Goal: Task Accomplishment & Management: Use online tool/utility

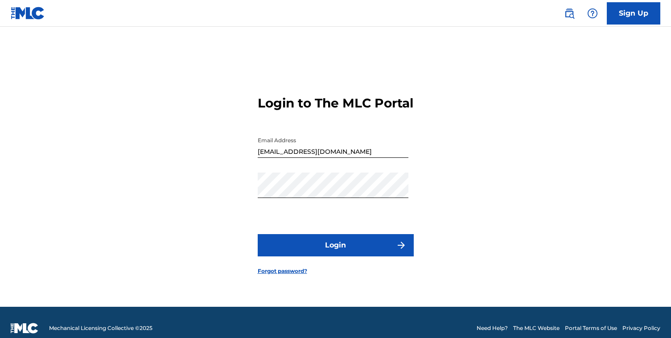
click at [387, 252] on button "Login" at bounding box center [336, 245] width 156 height 22
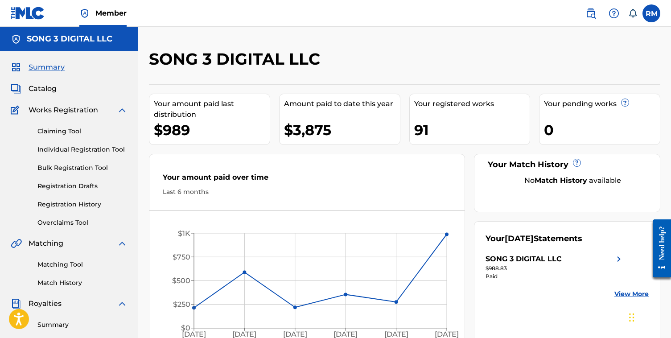
scroll to position [24, 0]
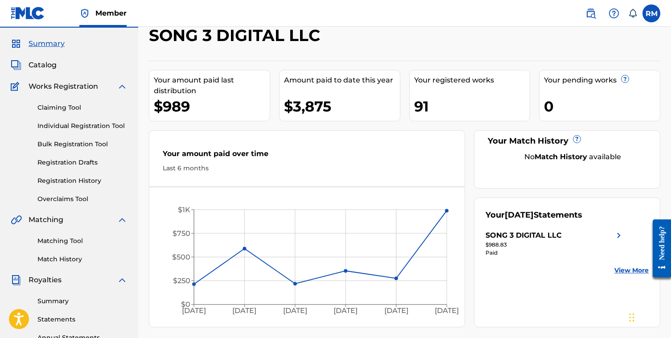
click at [68, 107] on link "Claiming Tool" at bounding box center [82, 107] width 90 height 9
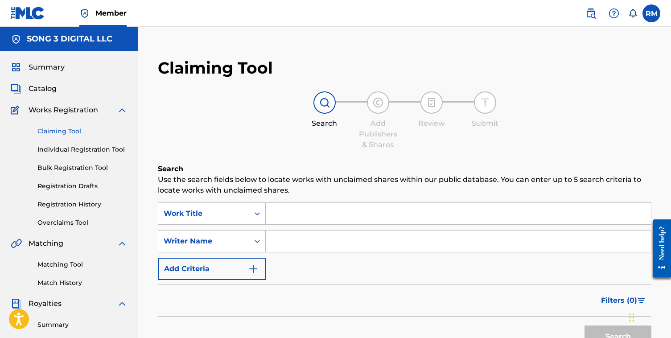
click at [340, 221] on input "Search Form" at bounding box center [458, 213] width 385 height 21
type input "2000 excursion"
click at [368, 242] on input "Search Form" at bounding box center [458, 241] width 385 height 21
click at [230, 244] on div "Writer Name" at bounding box center [212, 241] width 108 height 22
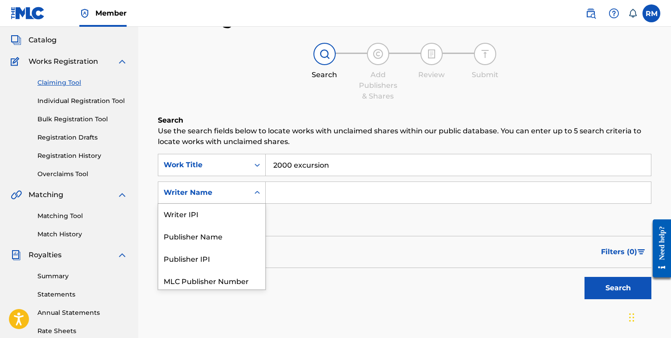
scroll to position [70, 0]
click at [230, 273] on div "Writer Name" at bounding box center [211, 278] width 107 height 22
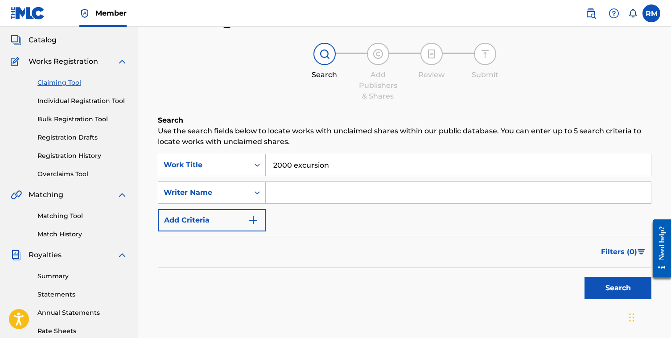
click at [324, 192] on input "Search Form" at bounding box center [458, 192] width 385 height 21
paste input "[PERSON_NAME]"
click at [604, 287] on button "Search" at bounding box center [618, 288] width 67 height 22
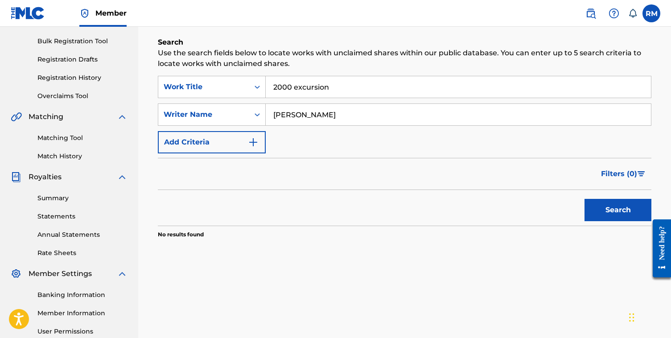
scroll to position [93, 0]
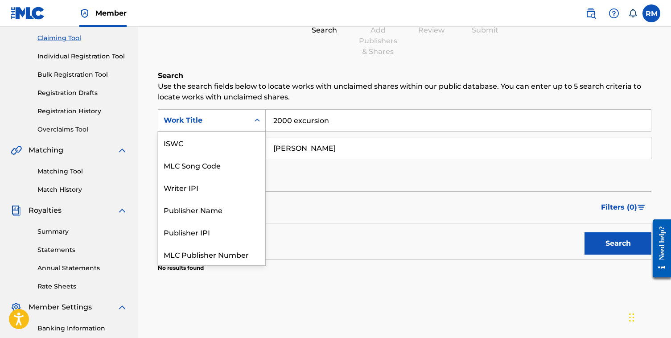
click at [251, 120] on div "Search Form" at bounding box center [257, 120] width 16 height 16
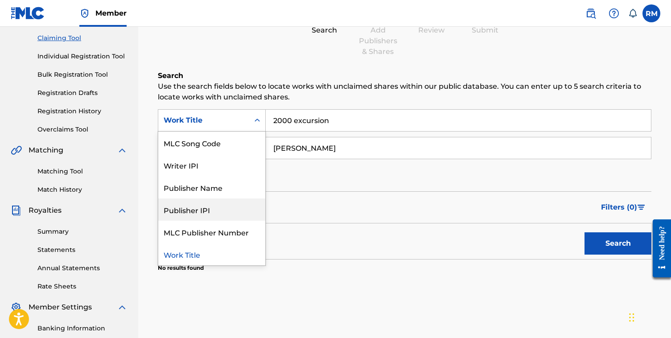
scroll to position [0, 0]
click at [405, 117] on input "2000 excursion" at bounding box center [458, 120] width 385 height 21
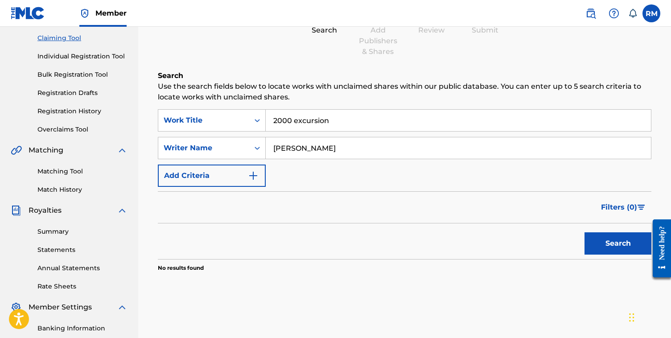
click at [401, 139] on input "[PERSON_NAME]" at bounding box center [458, 147] width 385 height 21
click at [585, 232] on button "Search" at bounding box center [618, 243] width 67 height 22
click at [394, 139] on input "[PERSON_NAME]" at bounding box center [458, 147] width 385 height 21
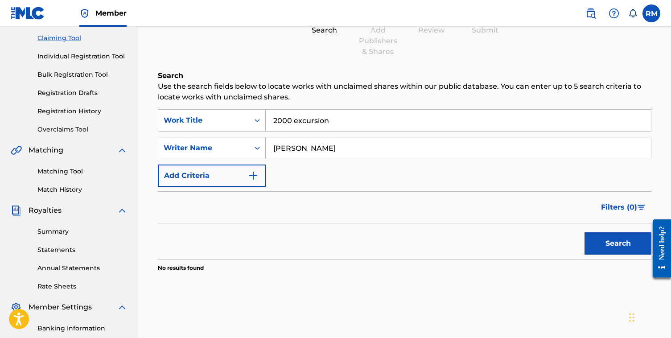
click at [394, 139] on input "[PERSON_NAME]" at bounding box center [458, 147] width 385 height 21
type input "[PERSON_NAME]"
click at [585, 232] on button "Search" at bounding box center [618, 243] width 67 height 22
click at [358, 149] on input "[PERSON_NAME]" at bounding box center [458, 147] width 385 height 21
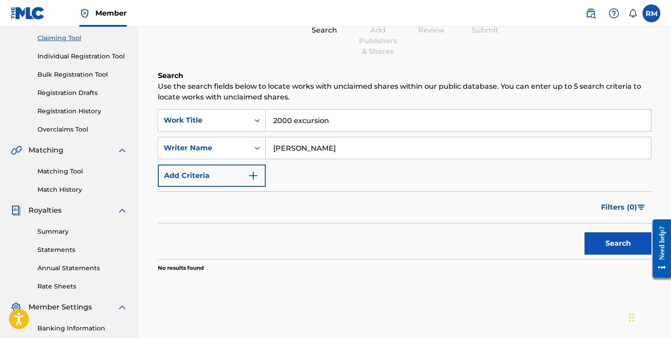
click at [315, 149] on input "[PERSON_NAME]" at bounding box center [458, 147] width 385 height 21
click at [585, 232] on button "Search" at bounding box center [618, 243] width 67 height 22
